Goal: Find specific page/section: Find specific page/section

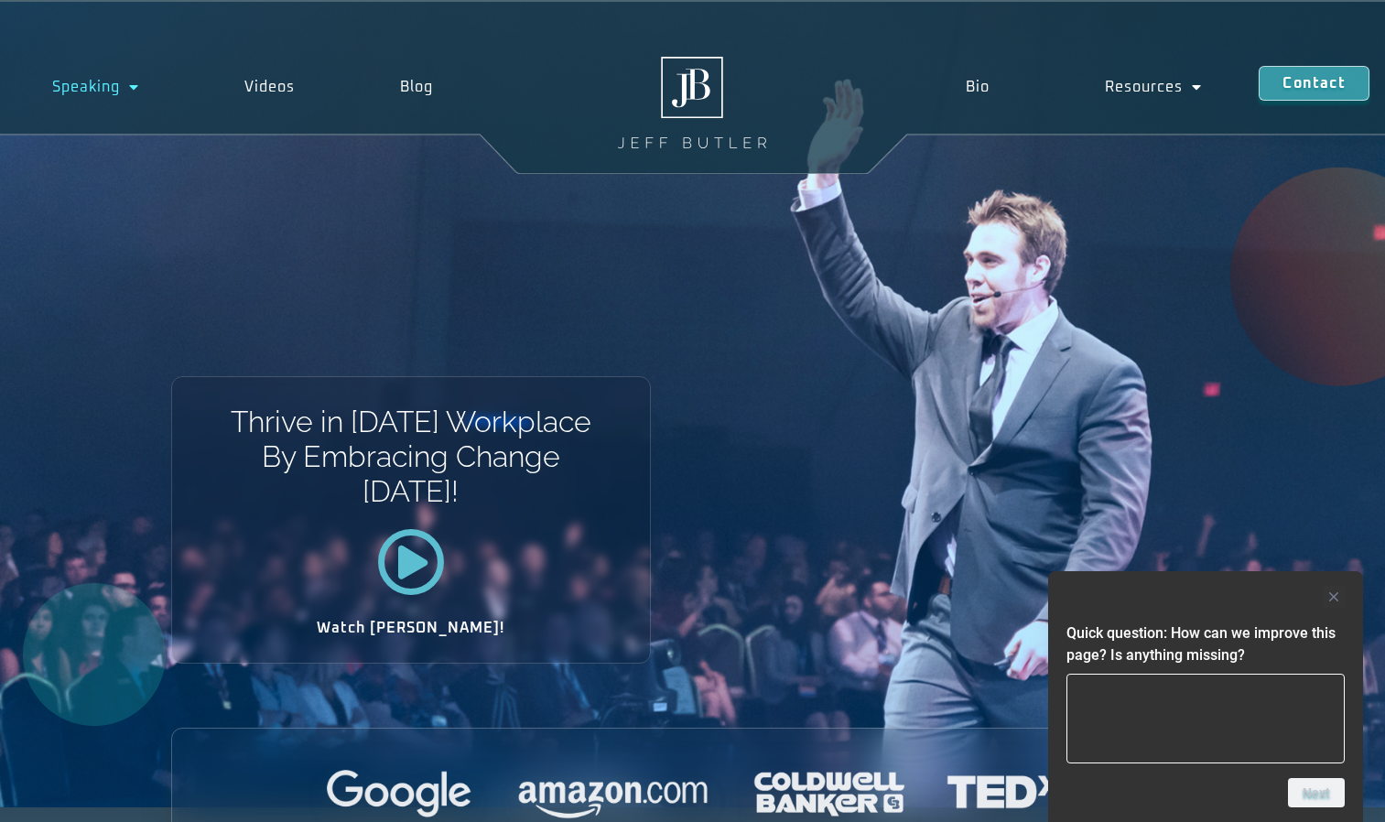
click at [114, 95] on link "Speaking" at bounding box center [96, 87] width 192 height 42
click at [125, 93] on span "Menu" at bounding box center [129, 86] width 19 height 33
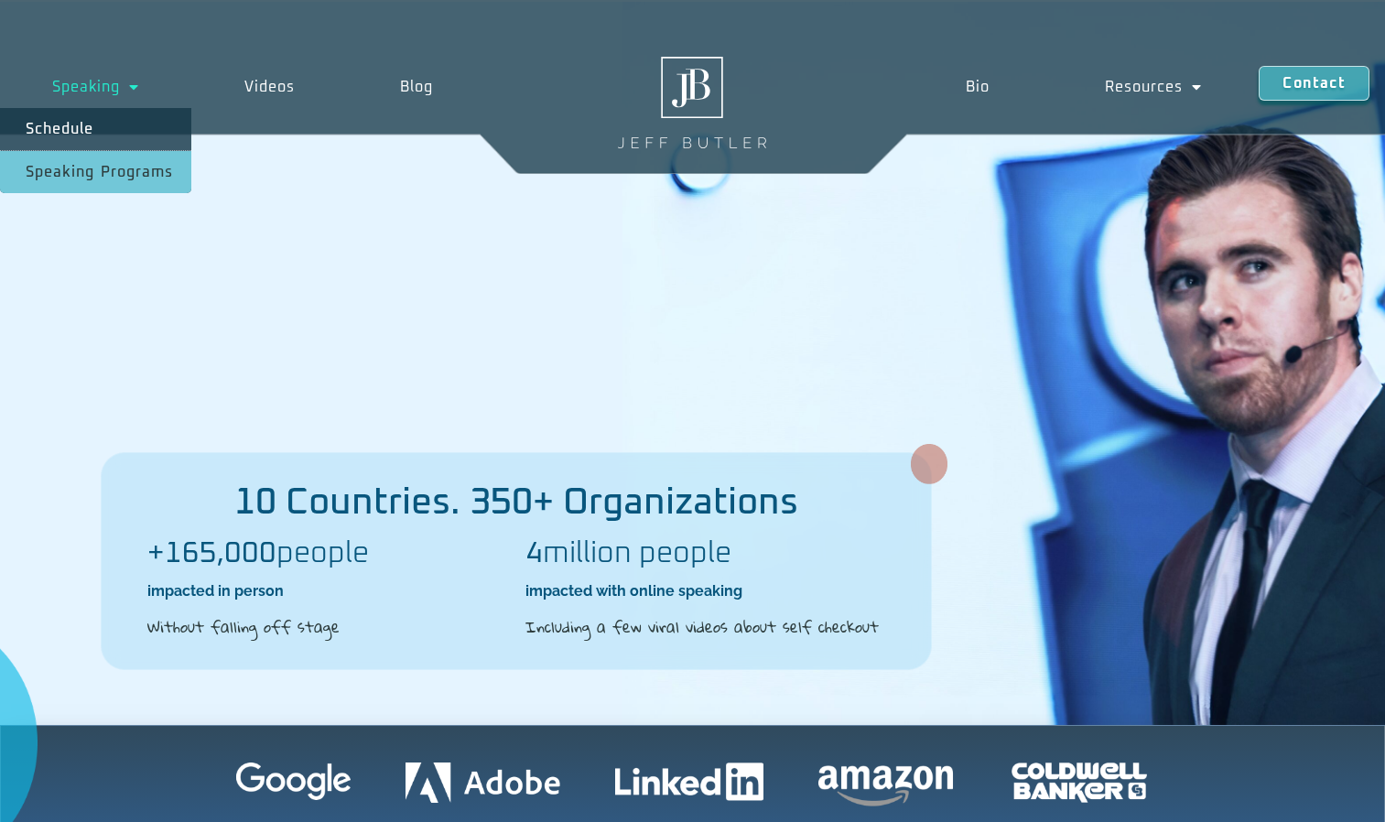
click at [124, 98] on span "Menu" at bounding box center [129, 86] width 19 height 33
click at [112, 125] on link "Schedule" at bounding box center [95, 129] width 191 height 42
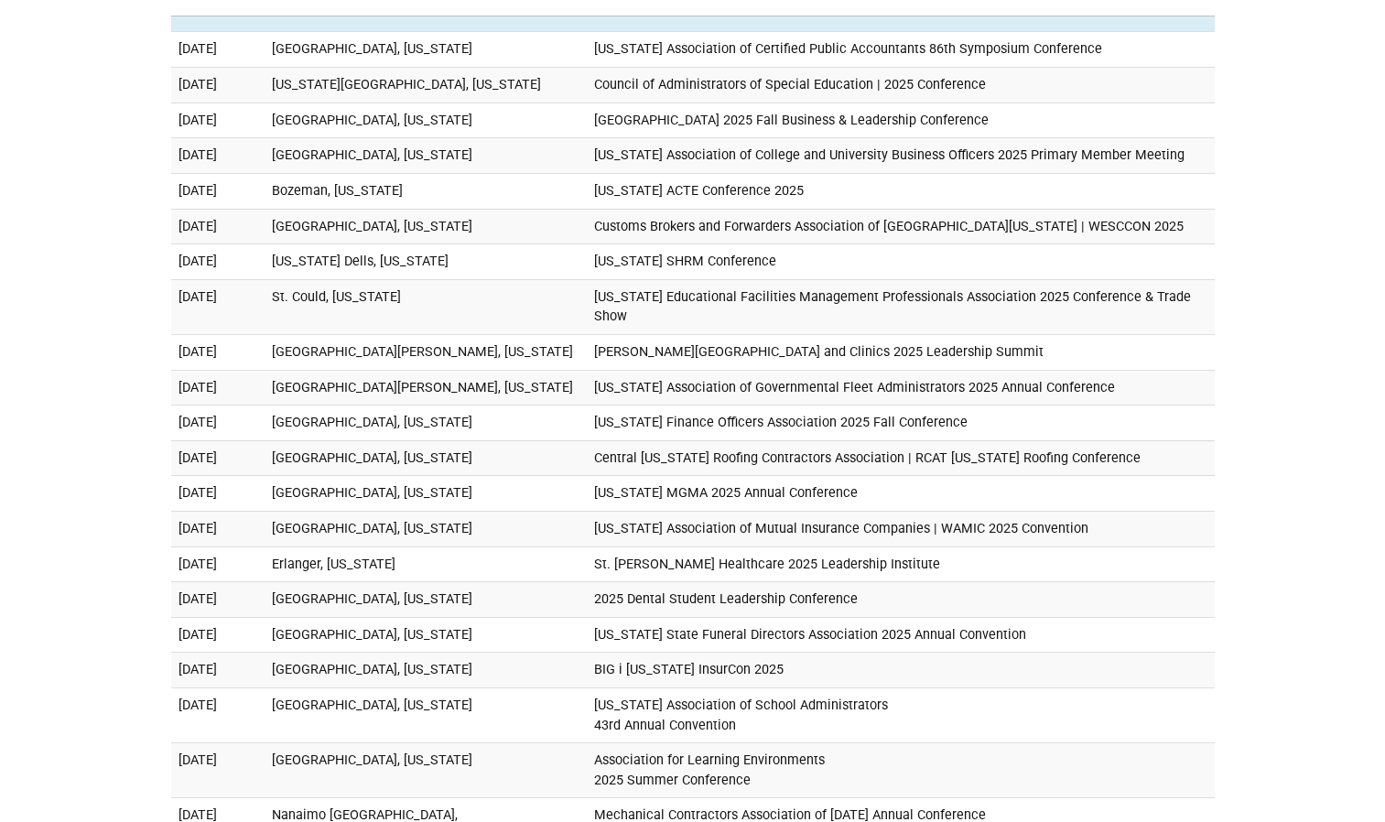
scroll to position [1195, 0]
